Goal: Unclear

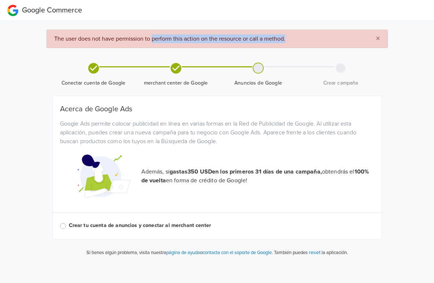
drag, startPoint x: 153, startPoint y: 38, endPoint x: 288, endPoint y: 43, distance: 135.3
click at [288, 43] on div "× The user does not have permission to perform this action on the resource or c…" at bounding box center [218, 39] width 342 height 18
click at [306, 44] on div "× The user does not have permission to perform this action on the resource or c…" at bounding box center [218, 39] width 342 height 18
drag, startPoint x: 295, startPoint y: 39, endPoint x: 54, endPoint y: 44, distance: 241.6
click at [54, 44] on div "× The user does not have permission to perform this action on the resource or c…" at bounding box center [218, 39] width 342 height 18
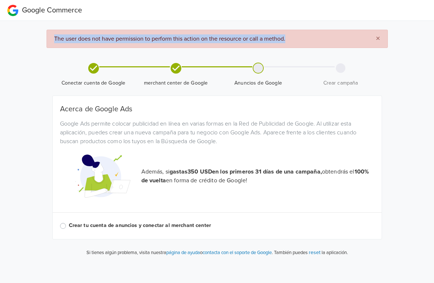
copy span "The user does not have permission to perform this action on the resource or cal…"
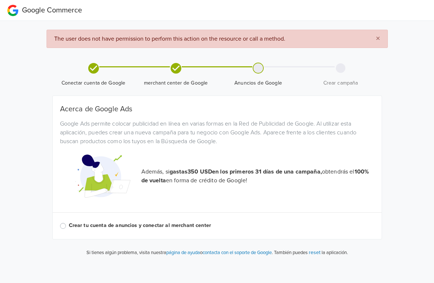
click at [416, 169] on div "Google Commerce × The user does not have permission to perform this action on t…" at bounding box center [217, 131] width 434 height 263
click at [29, 142] on div "Google Commerce × The user does not have permission to perform this action on t…" at bounding box center [217, 131] width 434 height 263
click at [14, 210] on div "Google Commerce × The user does not have permission to perform this action on t…" at bounding box center [217, 131] width 434 height 263
